Goal: Book appointment/travel/reservation

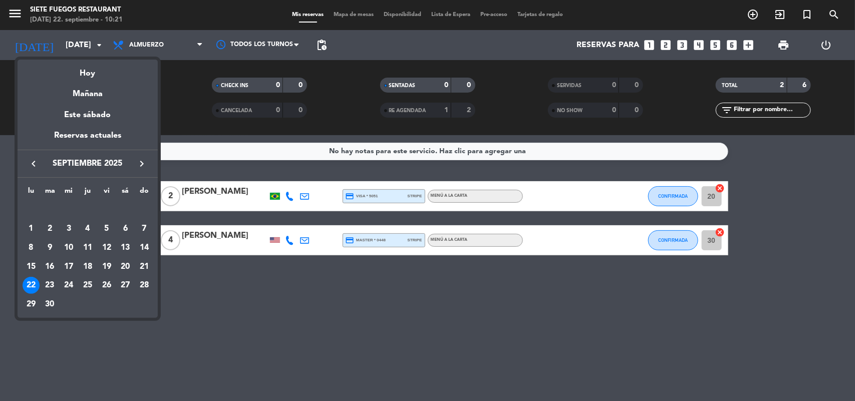
click at [140, 164] on icon "keyboard_arrow_right" at bounding box center [142, 164] width 12 height 12
click at [145, 245] on div "12" at bounding box center [144, 247] width 17 height 17
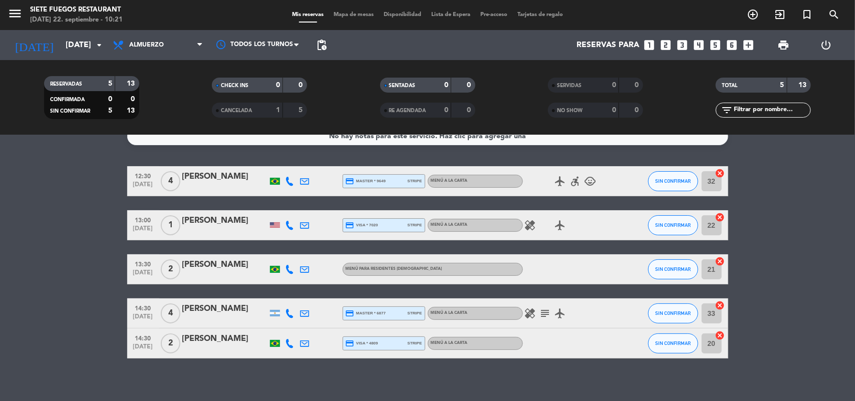
scroll to position [23, 0]
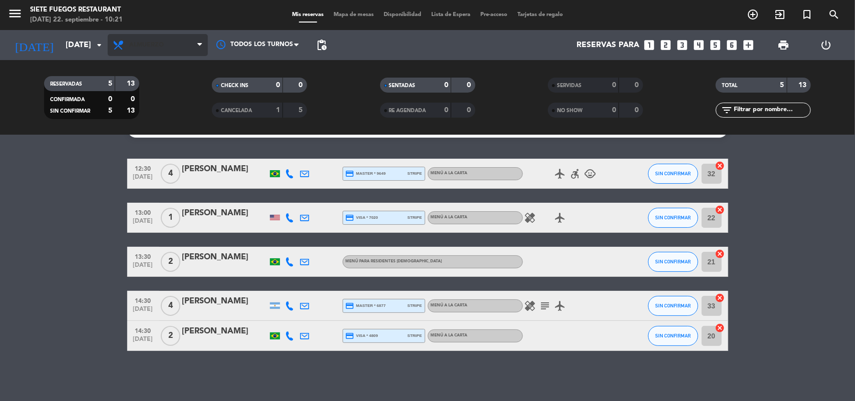
click at [175, 45] on span "Almuerzo" at bounding box center [158, 45] width 100 height 22
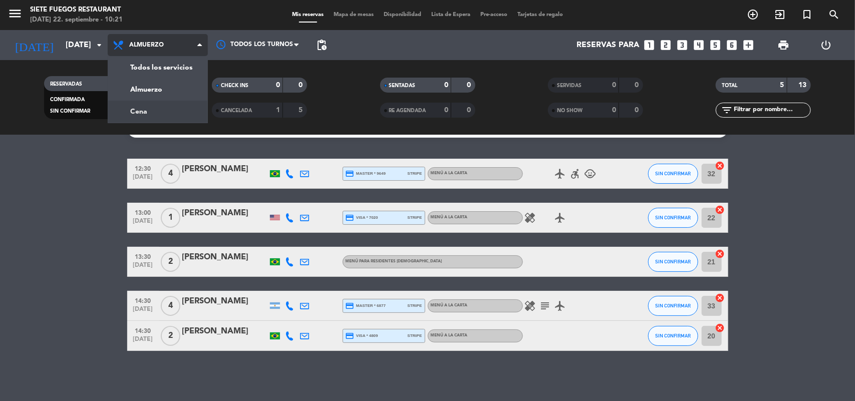
click at [156, 98] on div "menu Siete Fuegos Restaurant [DATE] 22. septiembre - 10:21 Mis reservas Mapa de…" at bounding box center [427, 67] width 855 height 135
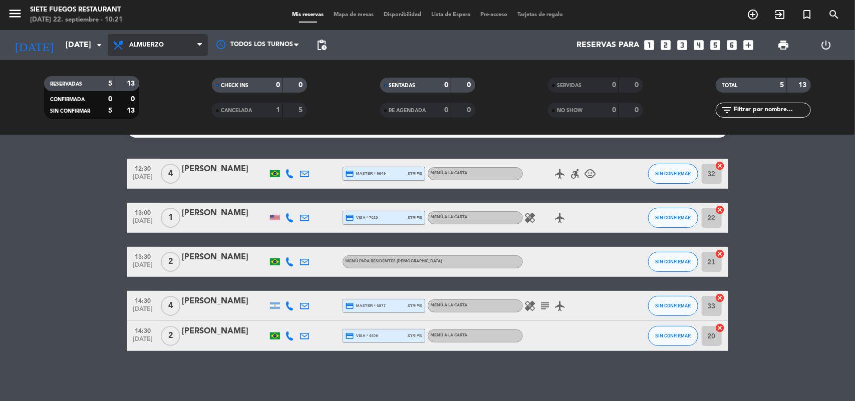
click at [187, 39] on span "Almuerzo" at bounding box center [158, 45] width 100 height 22
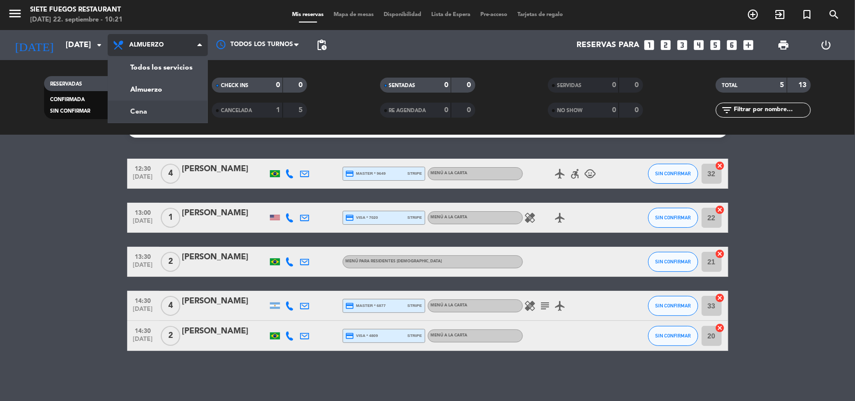
click at [164, 102] on div "menu Siete Fuegos Restaurant [DATE] 22. septiembre - 10:21 Mis reservas Mapa de…" at bounding box center [427, 67] width 855 height 135
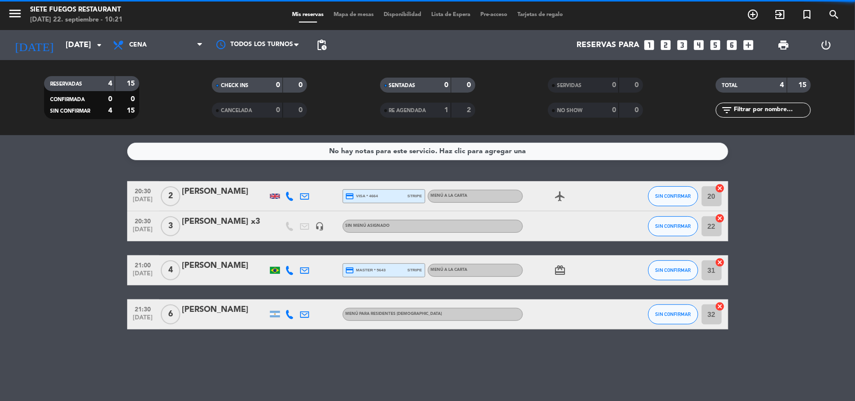
scroll to position [0, 0]
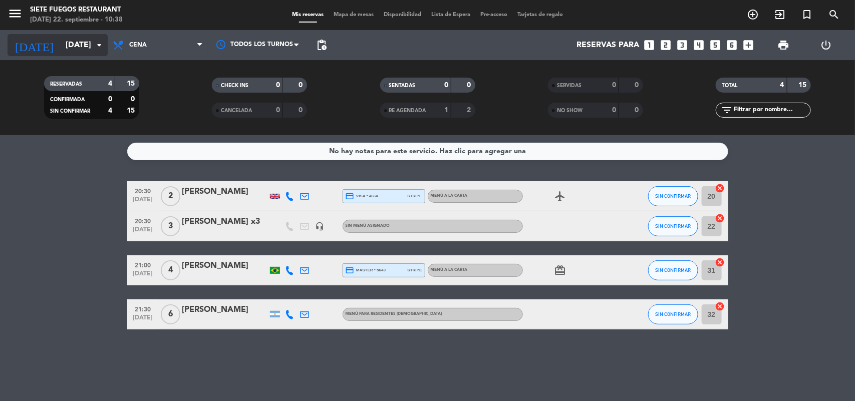
click at [75, 48] on input "[DATE]" at bounding box center [114, 46] width 106 height 20
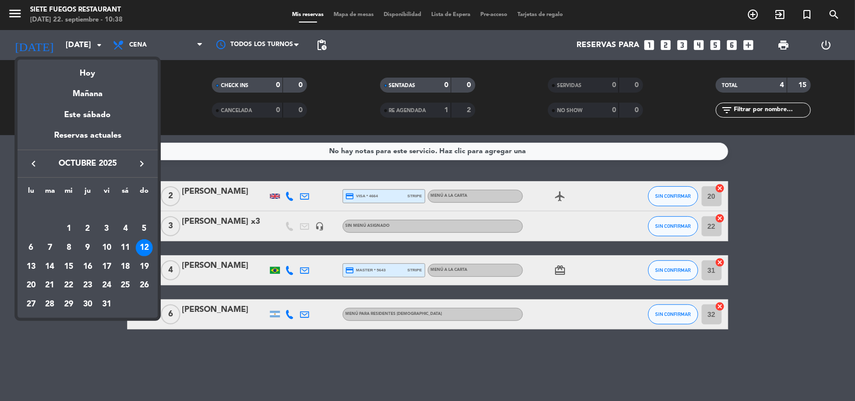
click at [85, 78] on div "Hoy" at bounding box center [88, 70] width 140 height 21
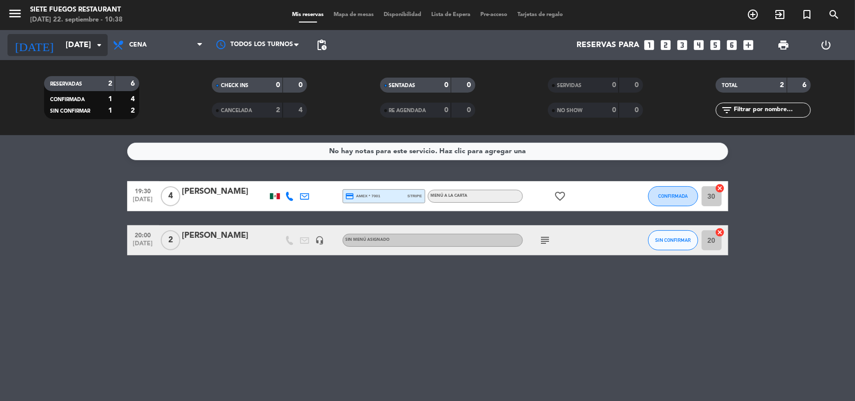
click at [101, 47] on icon "arrow_drop_down" at bounding box center [99, 45] width 12 height 12
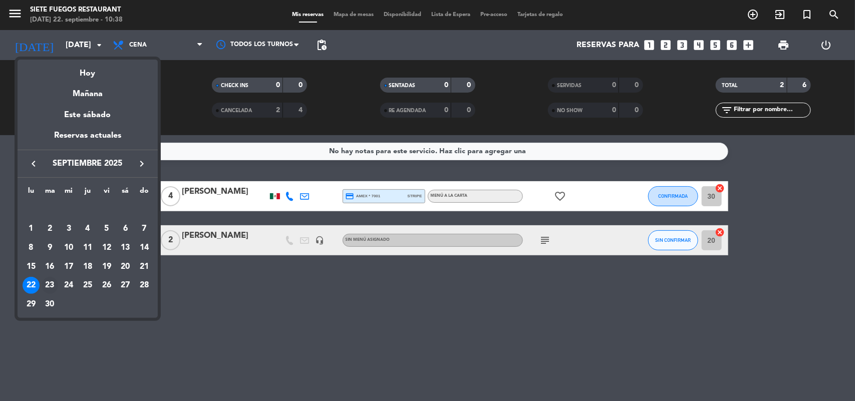
click at [51, 284] on div "23" at bounding box center [50, 285] width 17 height 17
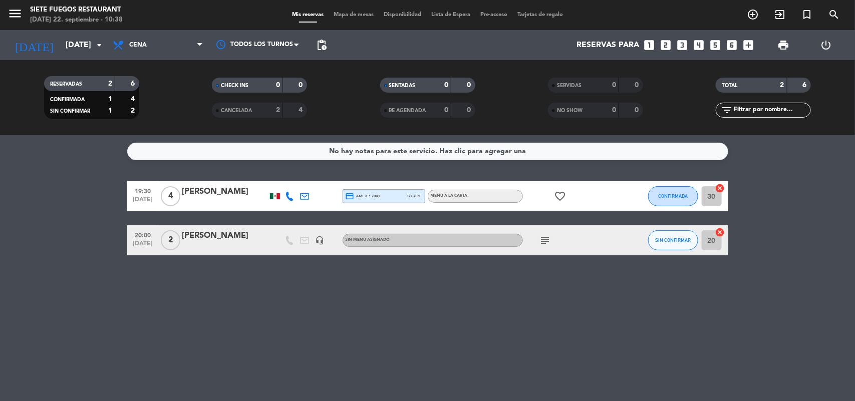
type input "[DATE]"
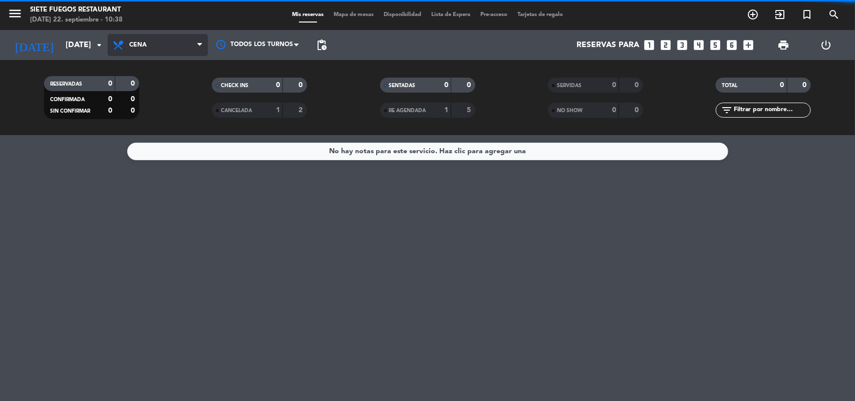
click at [155, 48] on span "Cena" at bounding box center [158, 45] width 100 height 22
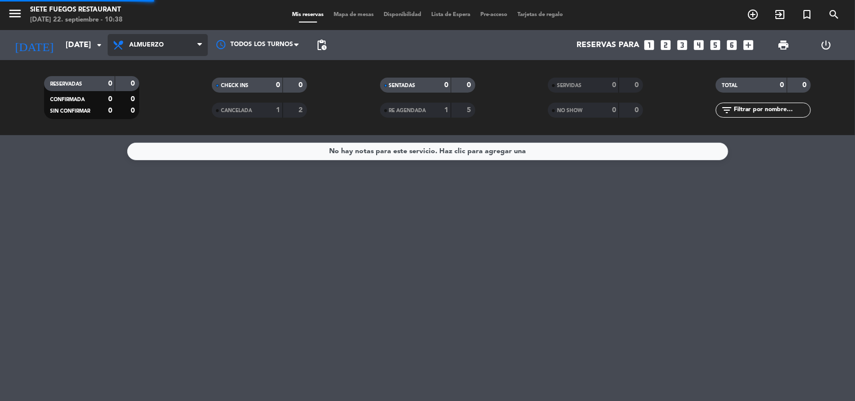
click at [165, 93] on div "menu Siete Fuegos Restaurant [DATE] 22. septiembre - 10:38 Mis reservas Mapa de…" at bounding box center [427, 67] width 855 height 135
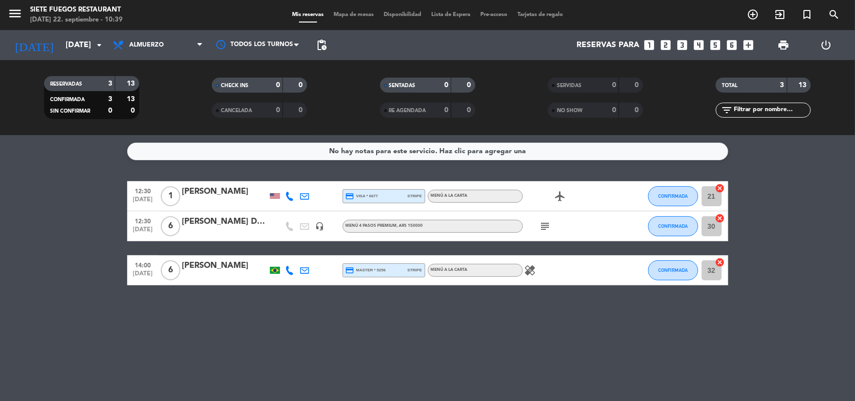
drag, startPoint x: 600, startPoint y: 346, endPoint x: 545, endPoint y: 231, distance: 127.7
click at [600, 345] on div "No hay notas para este servicio. Haz clic para agregar una 12:30 [DATE] 1 [PERS…" at bounding box center [427, 268] width 855 height 266
click at [545, 222] on icon "subject" at bounding box center [545, 226] width 12 height 12
click at [546, 223] on icon "subject" at bounding box center [545, 226] width 12 height 12
click at [592, 367] on div "No hay notas para este servicio. Haz clic para agregar una 12:30 [DATE] 1 [PERS…" at bounding box center [427, 268] width 855 height 266
